Goal: Check status: Check status

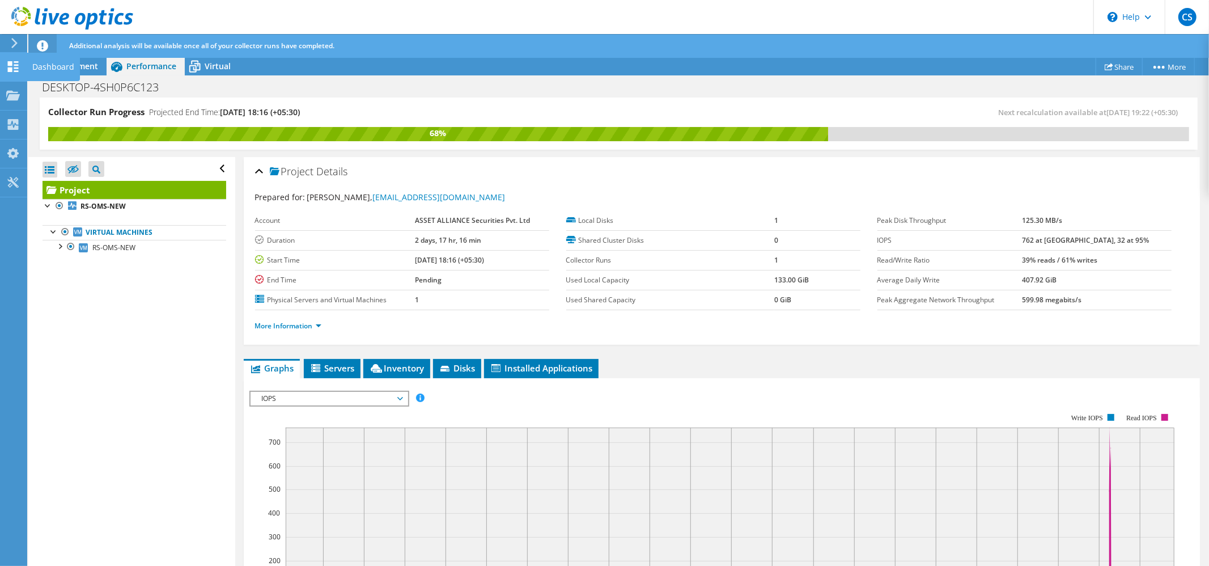
click at [14, 65] on use at bounding box center [13, 66] width 11 height 11
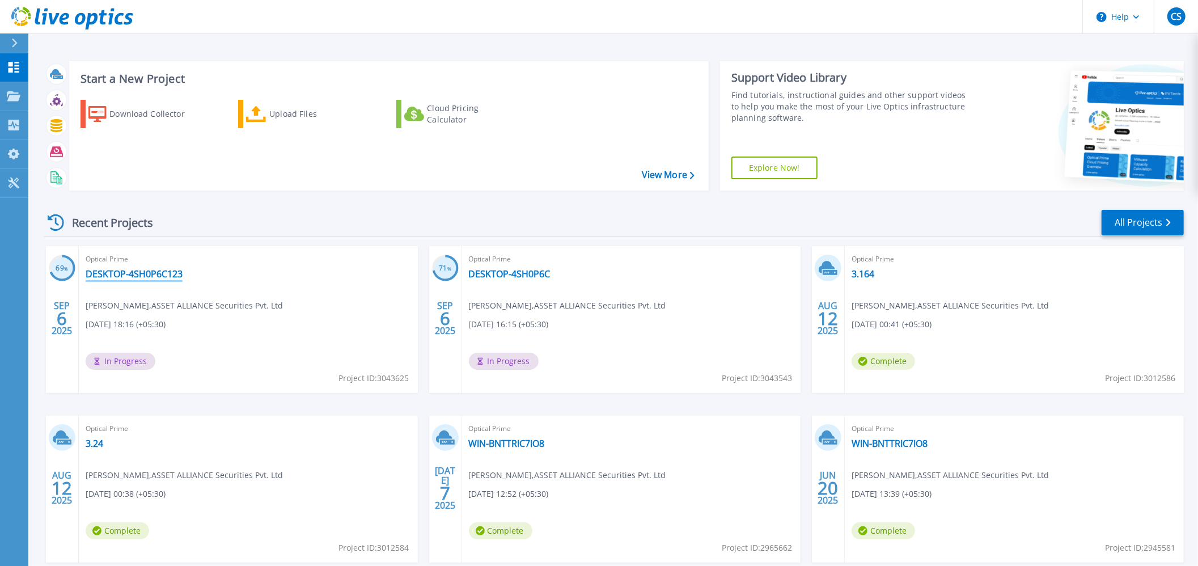
click at [137, 273] on link "DESKTOP-4SH0P6C123" at bounding box center [134, 273] width 97 height 11
